Goal: Task Accomplishment & Management: Manage account settings

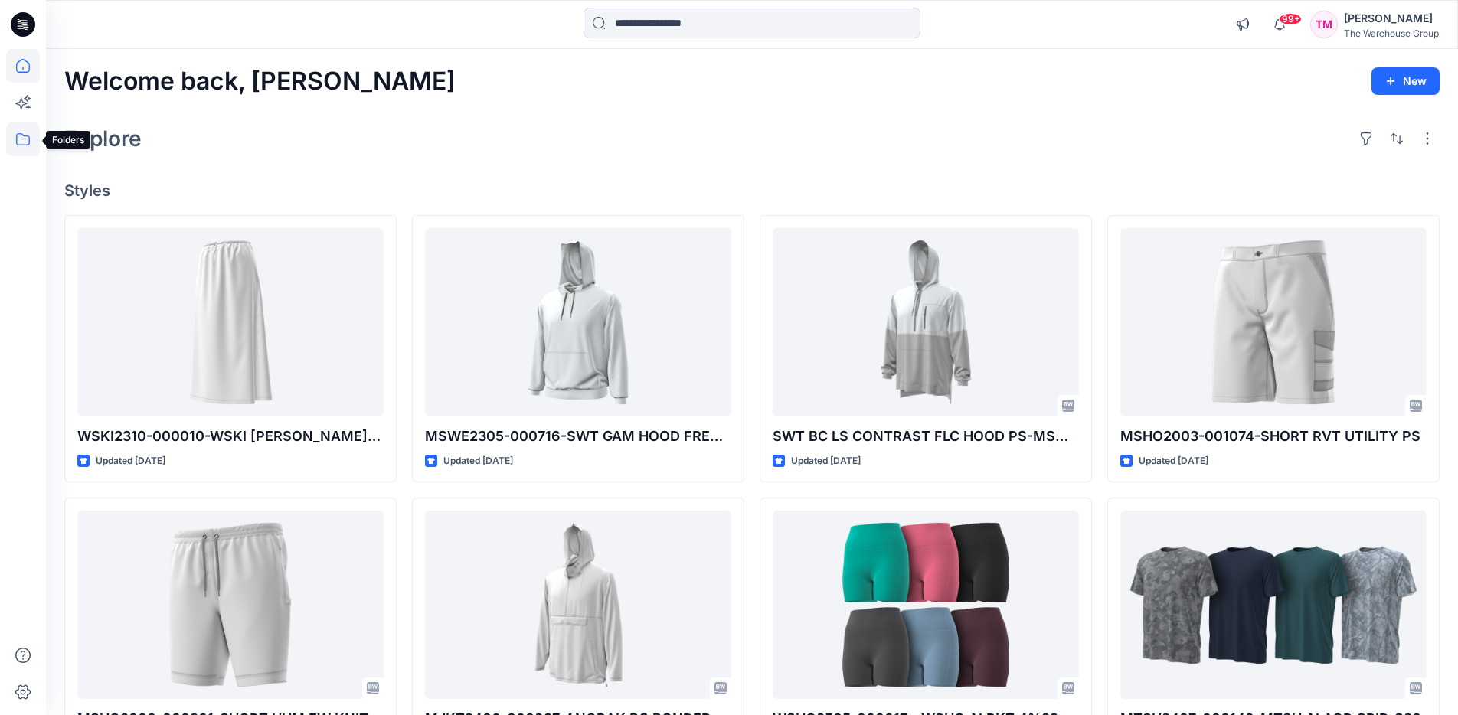
click at [32, 133] on icon at bounding box center [23, 139] width 34 height 34
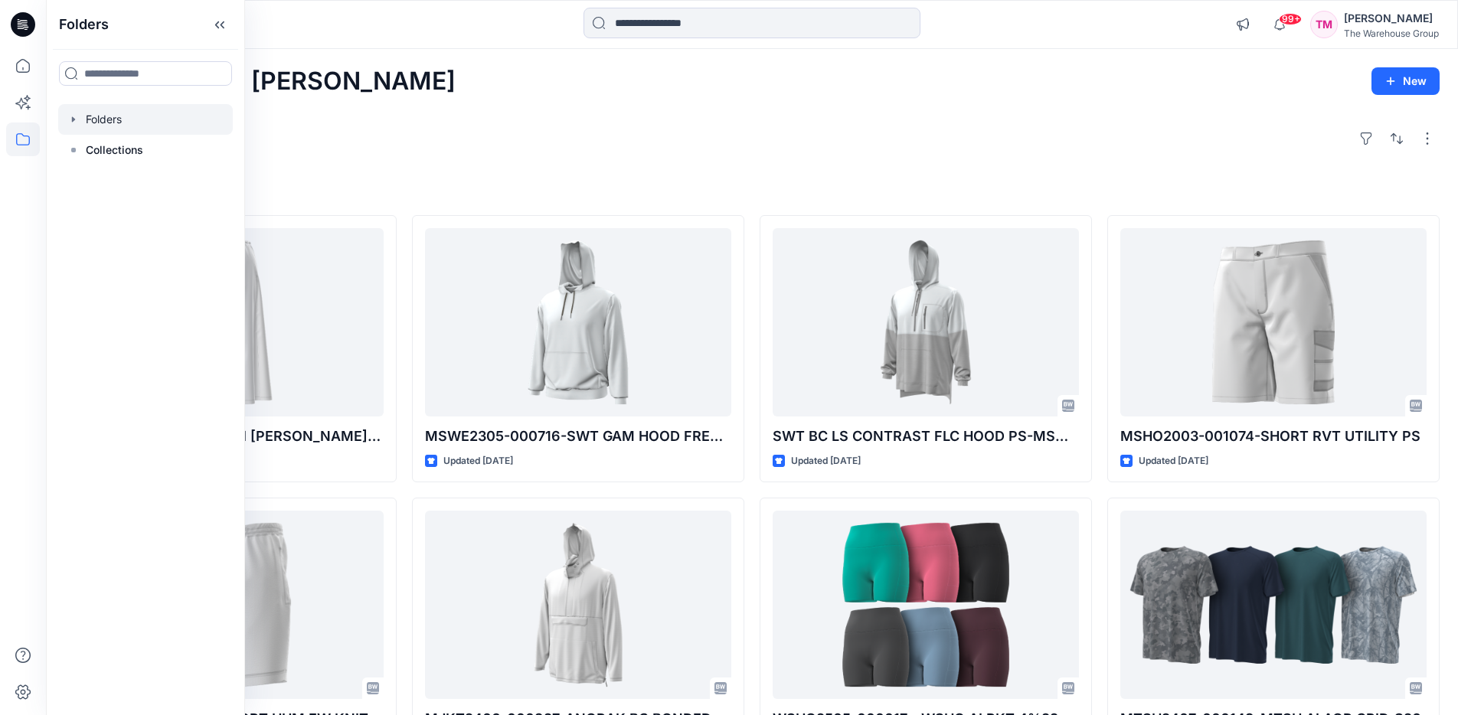
click at [98, 121] on div at bounding box center [145, 119] width 175 height 31
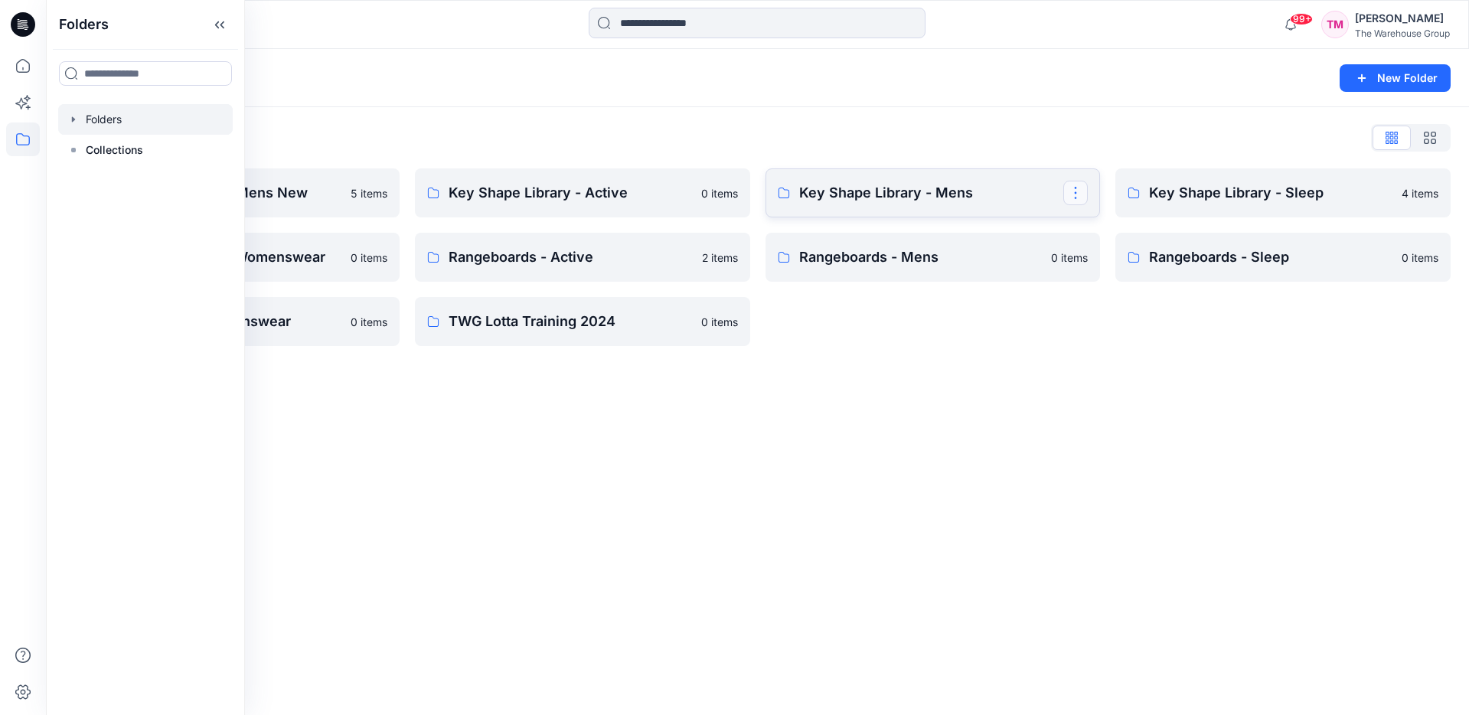
click at [1077, 197] on button "button" at bounding box center [1075, 193] width 24 height 24
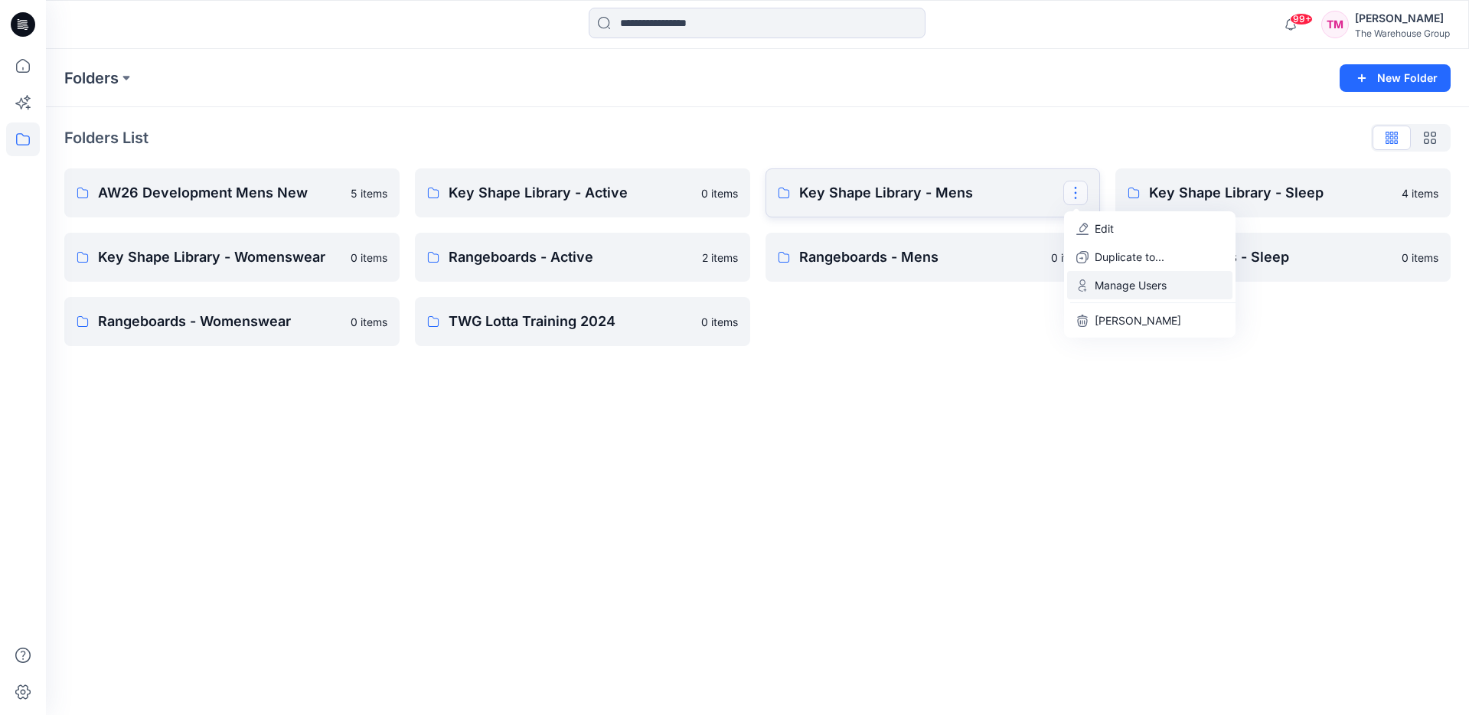
click at [1128, 290] on p "Manage Users" at bounding box center [1131, 285] width 72 height 16
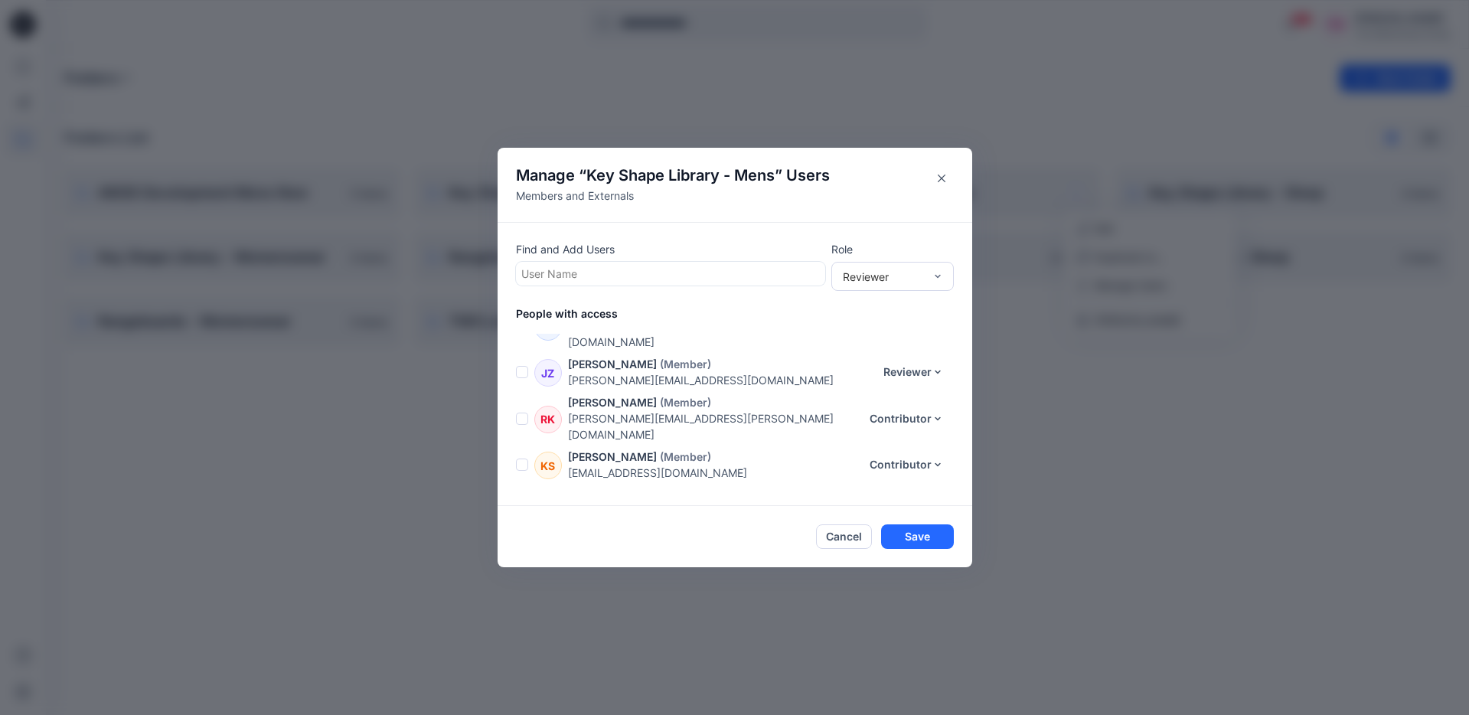
scroll to position [188, 0]
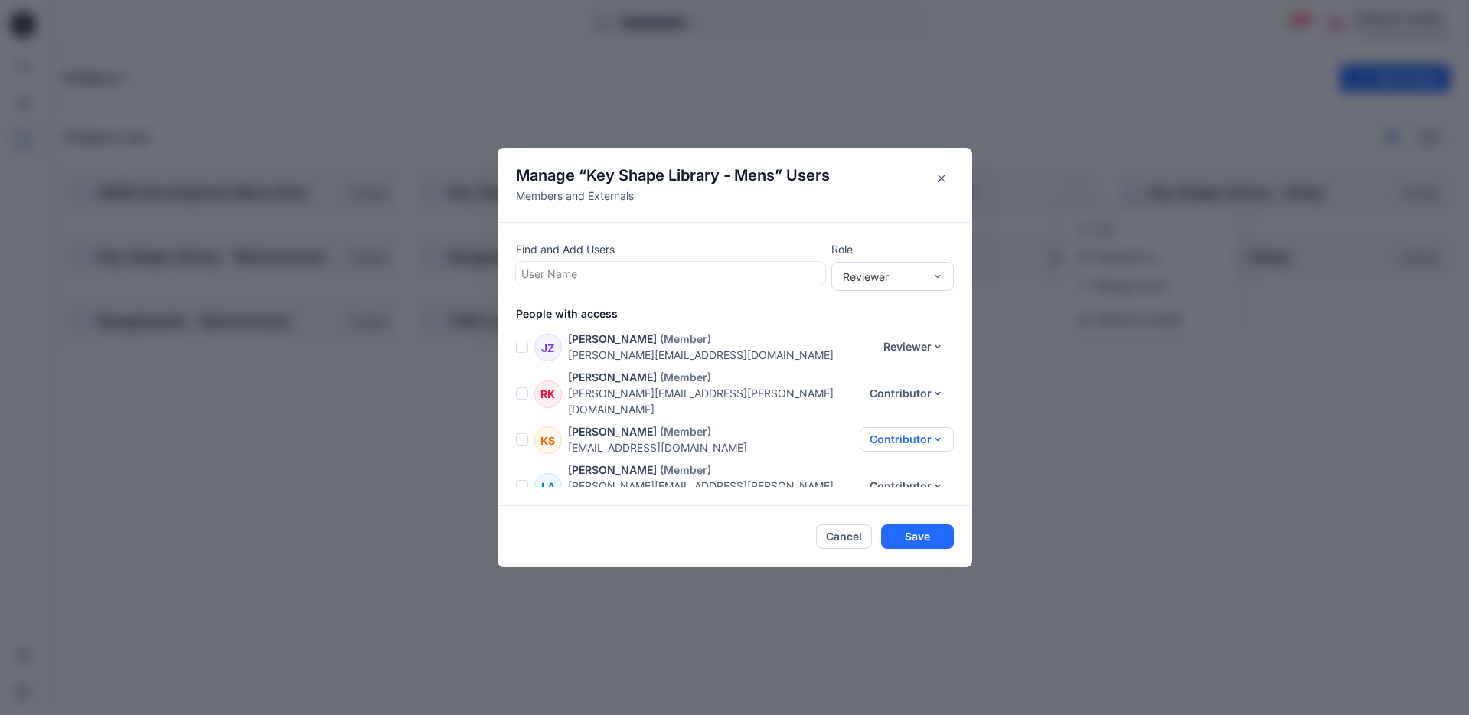
click at [917, 427] on button "Contributor" at bounding box center [907, 439] width 94 height 24
click at [883, 481] on button "Moderator" at bounding box center [897, 483] width 101 height 28
click at [901, 381] on button "Contributor" at bounding box center [907, 393] width 94 height 24
click at [773, 526] on div "Cancel Save" at bounding box center [735, 536] width 438 height 24
click at [923, 534] on button "Save" at bounding box center [917, 536] width 73 height 24
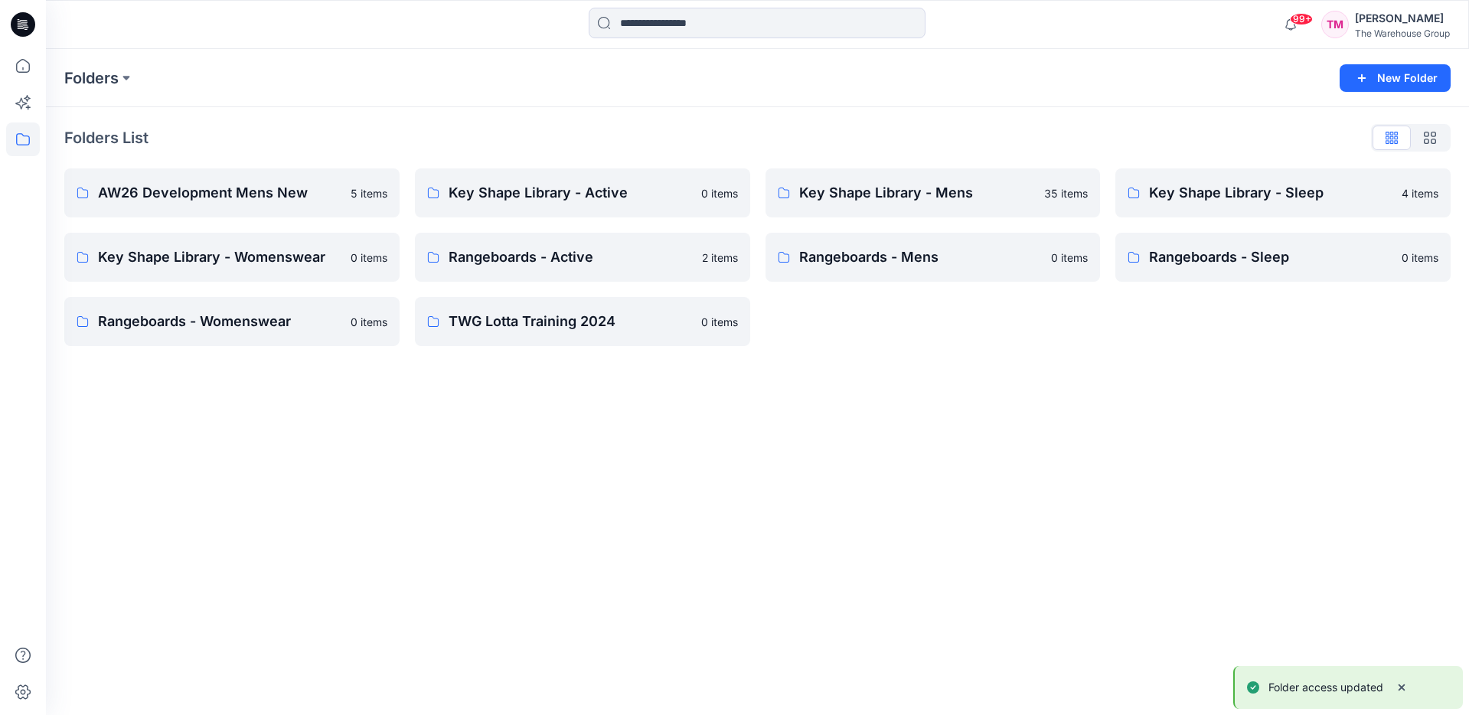
click at [397, 512] on div "Folders New Folder Folders List AW26 Development Mens New 5 items Key Shape Lib…" at bounding box center [757, 382] width 1423 height 666
click at [1426, 198] on button "button" at bounding box center [1426, 193] width 24 height 24
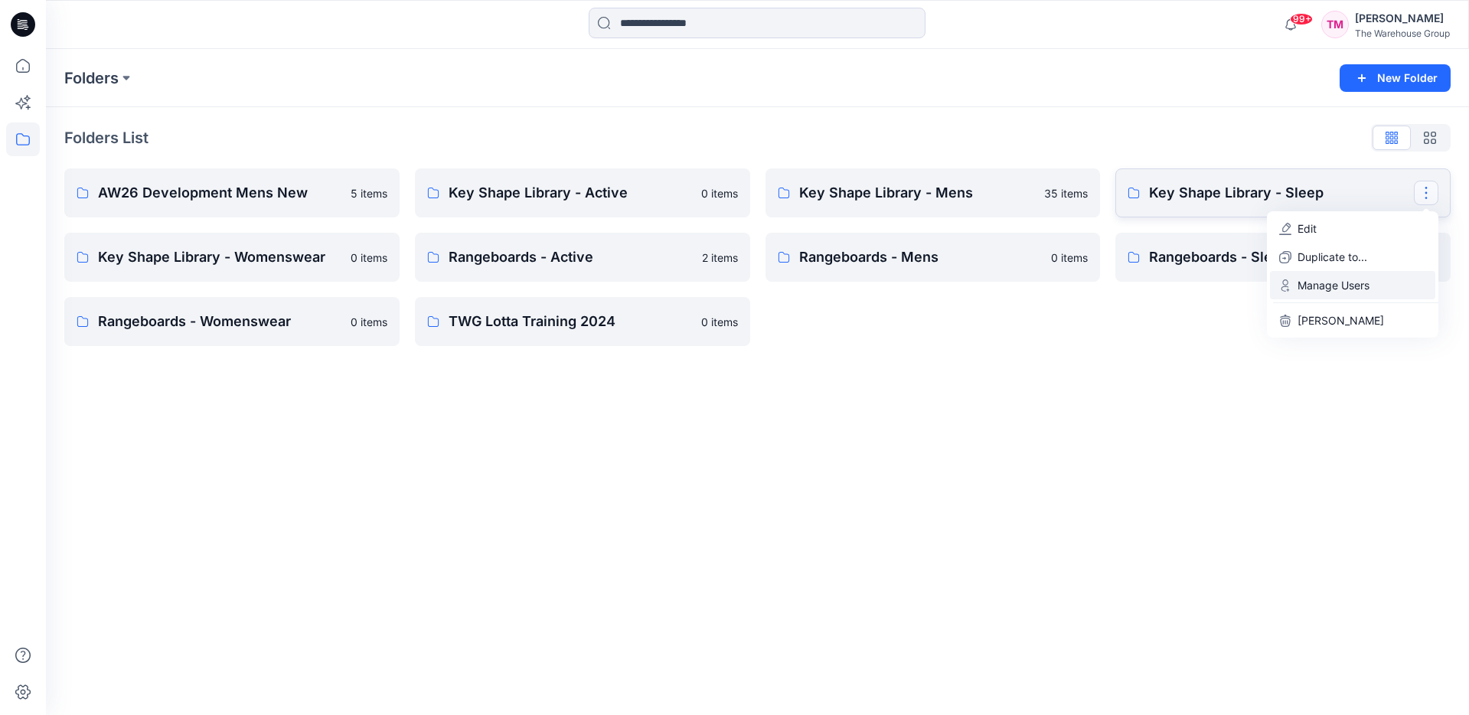
click at [1325, 283] on p "Manage Users" at bounding box center [1334, 285] width 72 height 16
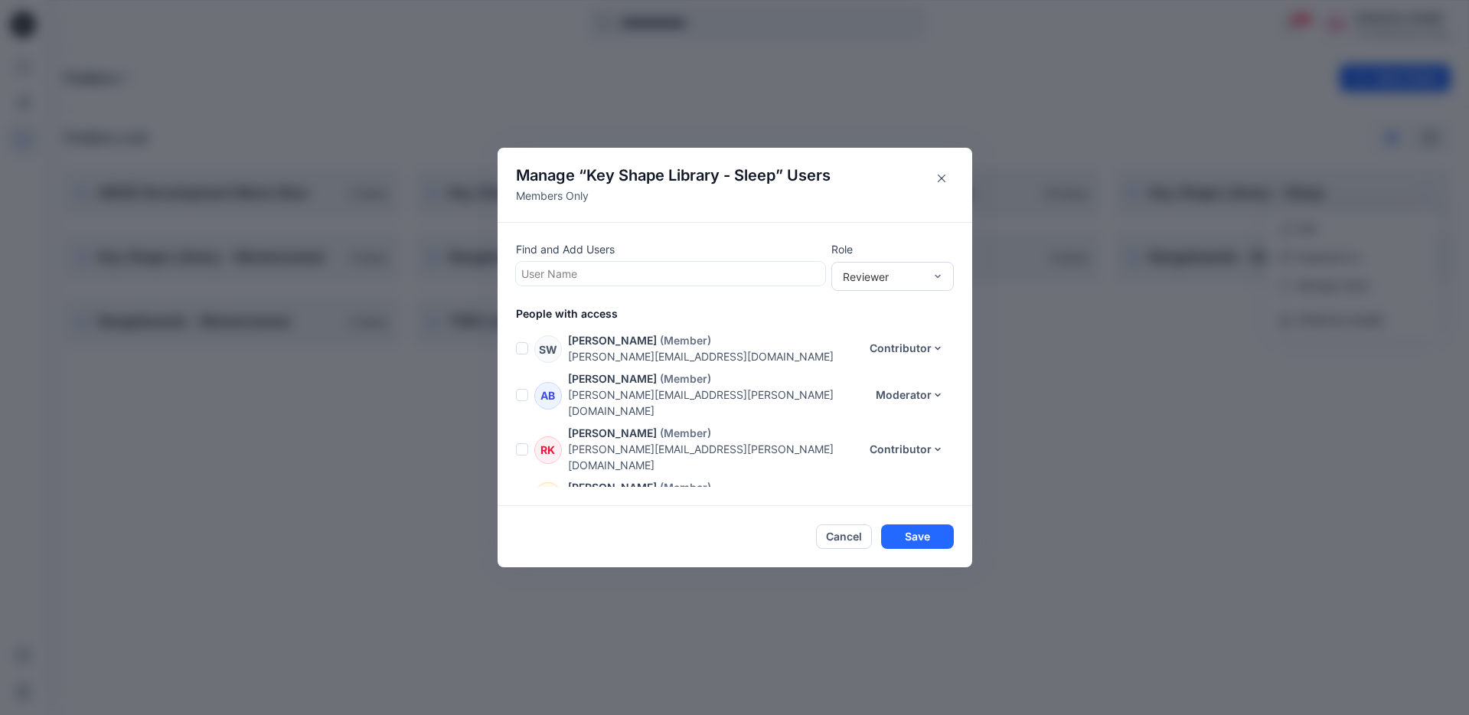
scroll to position [165, 0]
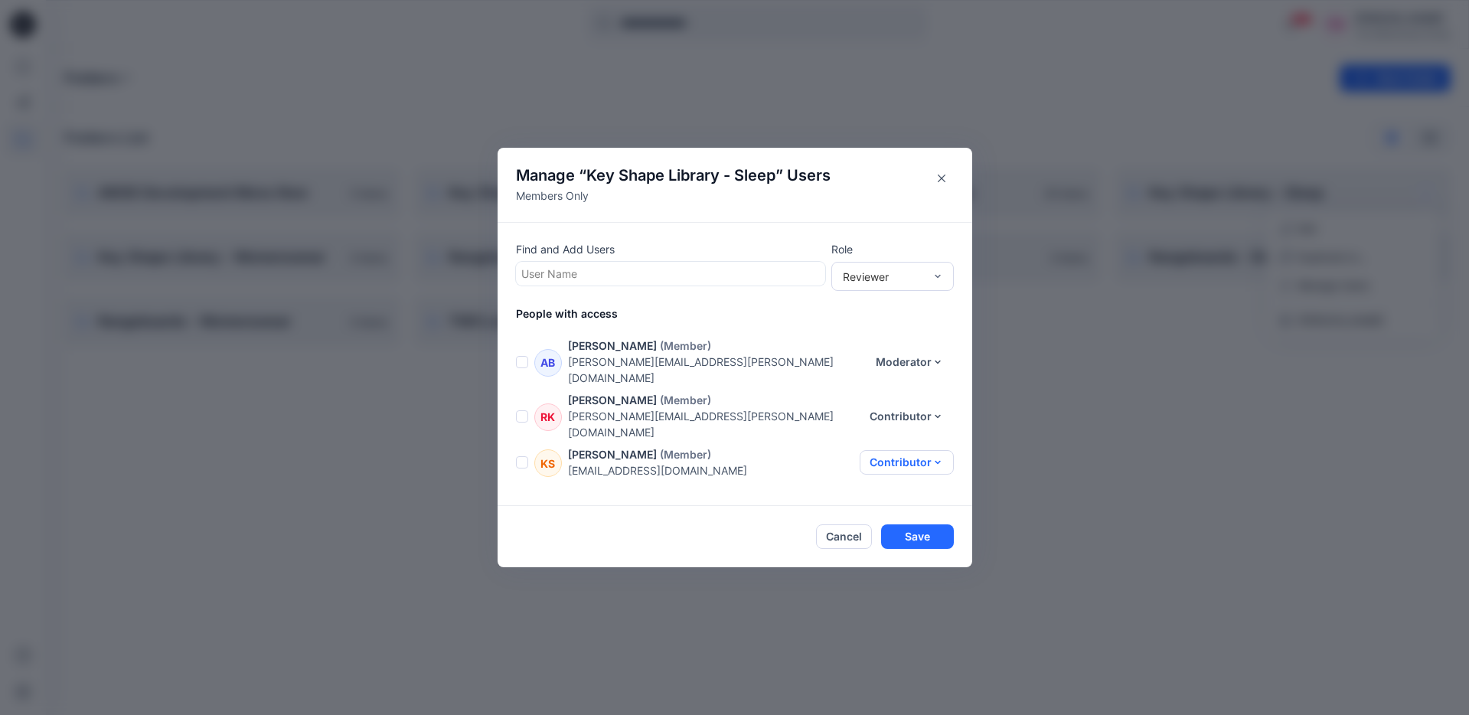
click at [910, 450] on button "Contributor" at bounding box center [907, 462] width 94 height 24
click at [876, 494] on button "Moderator" at bounding box center [897, 506] width 101 height 28
click at [906, 541] on button "Save" at bounding box center [917, 536] width 73 height 24
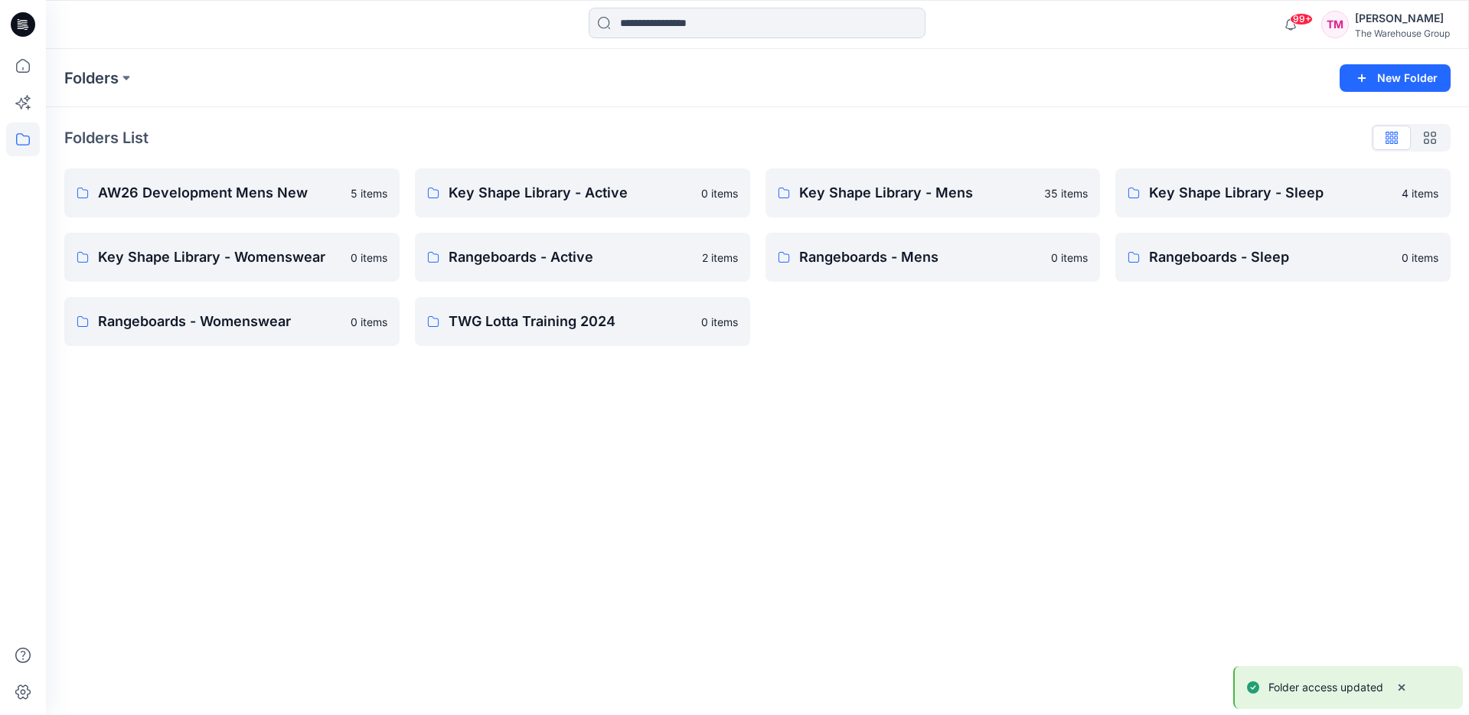
click at [1091, 498] on div "Folders New Folder Folders List AW26 Development Mens New 5 items Key Shape Lib…" at bounding box center [757, 382] width 1423 height 666
click at [384, 256] on button "button" at bounding box center [375, 257] width 24 height 24
click at [437, 351] on p "Manage Users" at bounding box center [430, 349] width 72 height 16
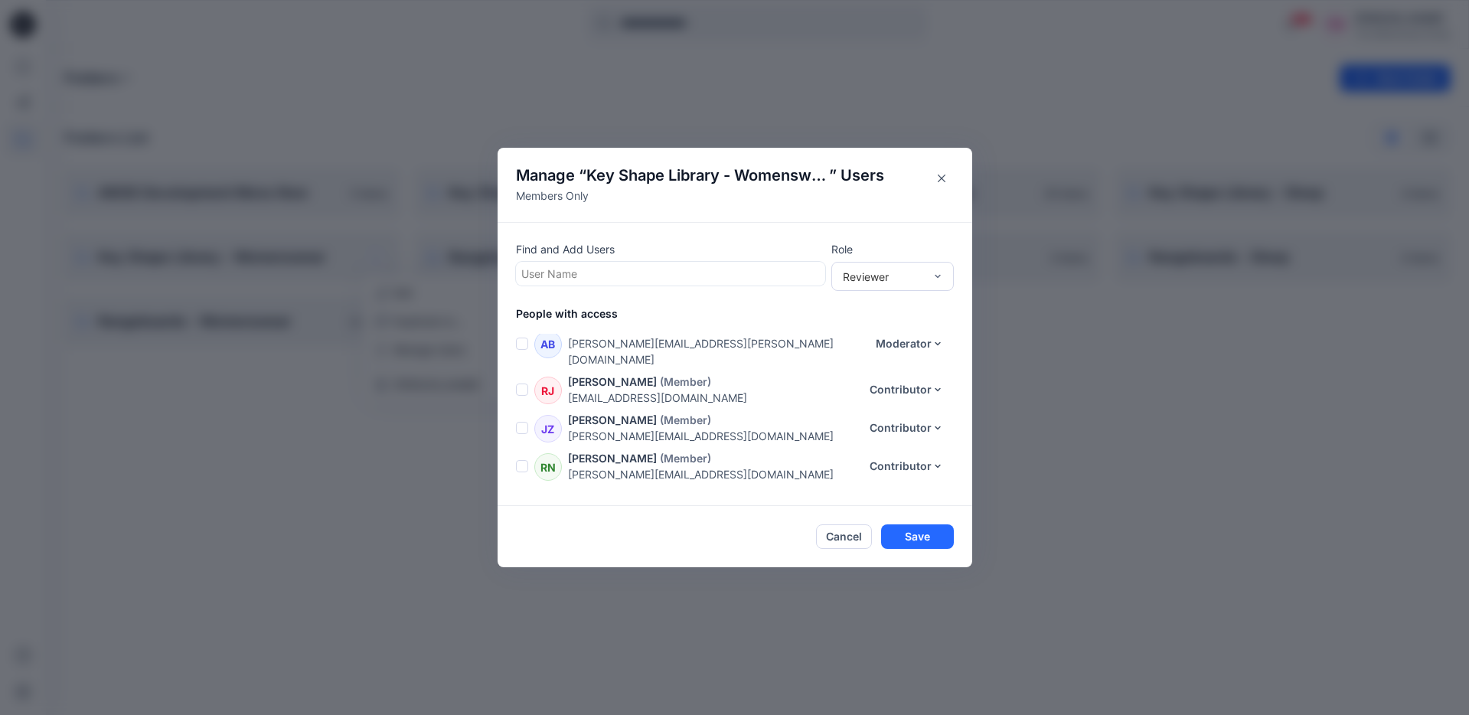
scroll to position [300, 0]
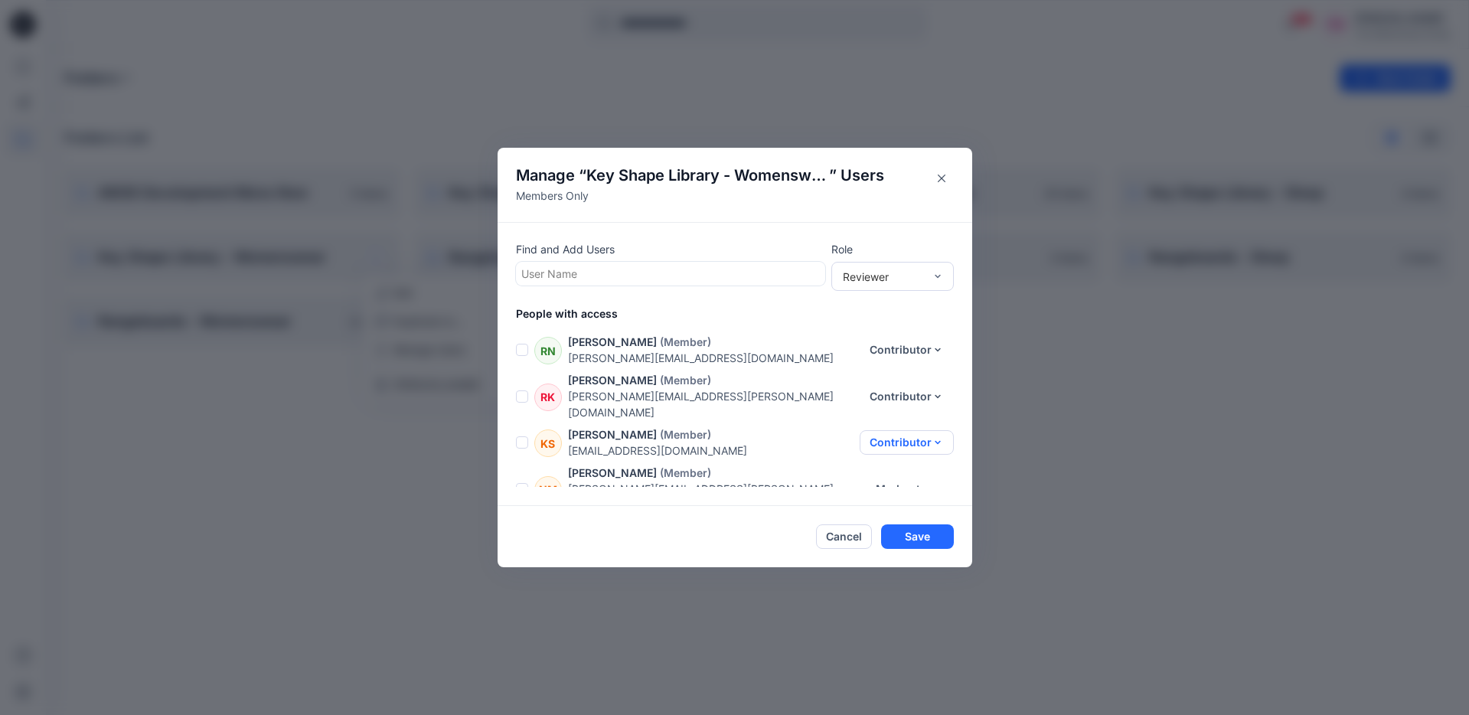
click at [894, 430] on button "Contributor" at bounding box center [907, 442] width 94 height 24
click at [893, 488] on button "Moderator" at bounding box center [897, 486] width 101 height 28
click at [920, 541] on button "Save" at bounding box center [917, 536] width 73 height 24
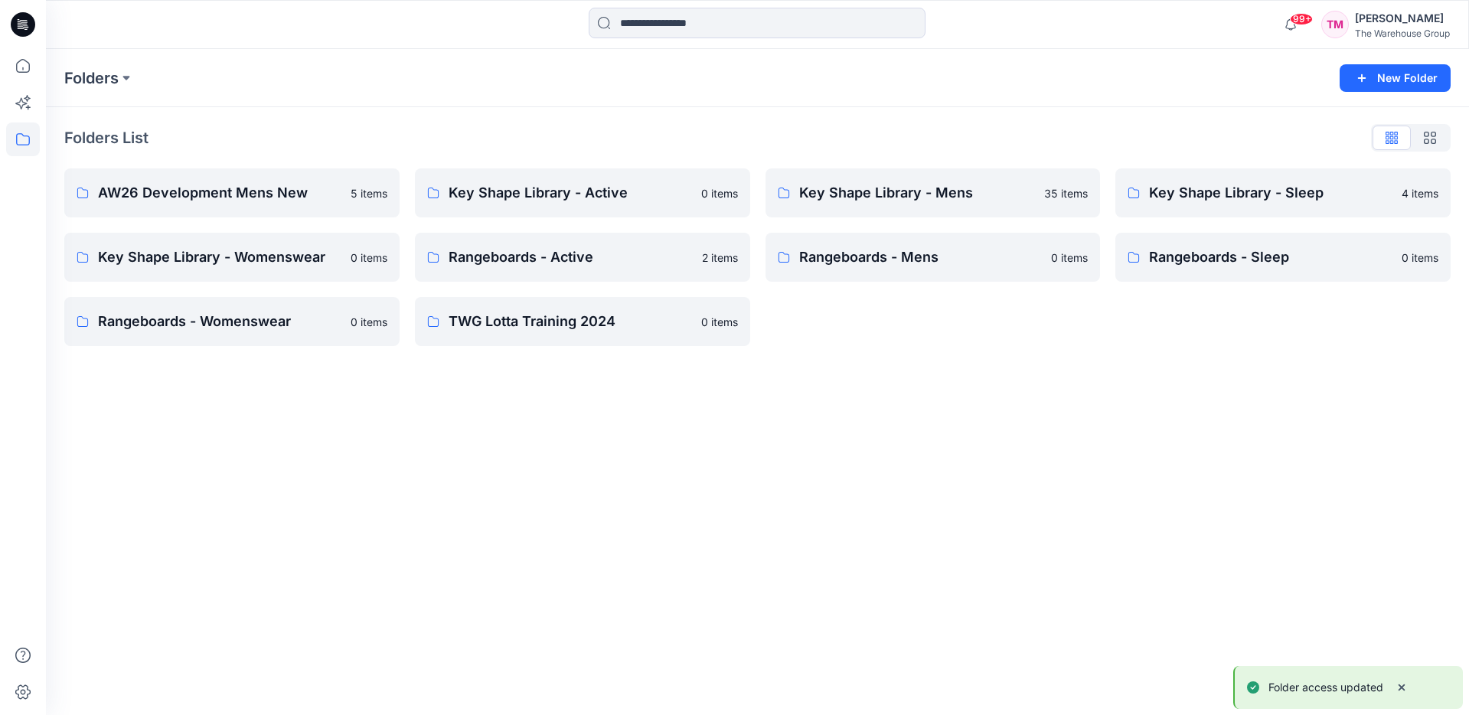
click at [967, 478] on div "Folders New Folder Folders List AW26 Development Mens New 5 items Key Shape Lib…" at bounding box center [757, 382] width 1423 height 666
